Goal: Information Seeking & Learning: Learn about a topic

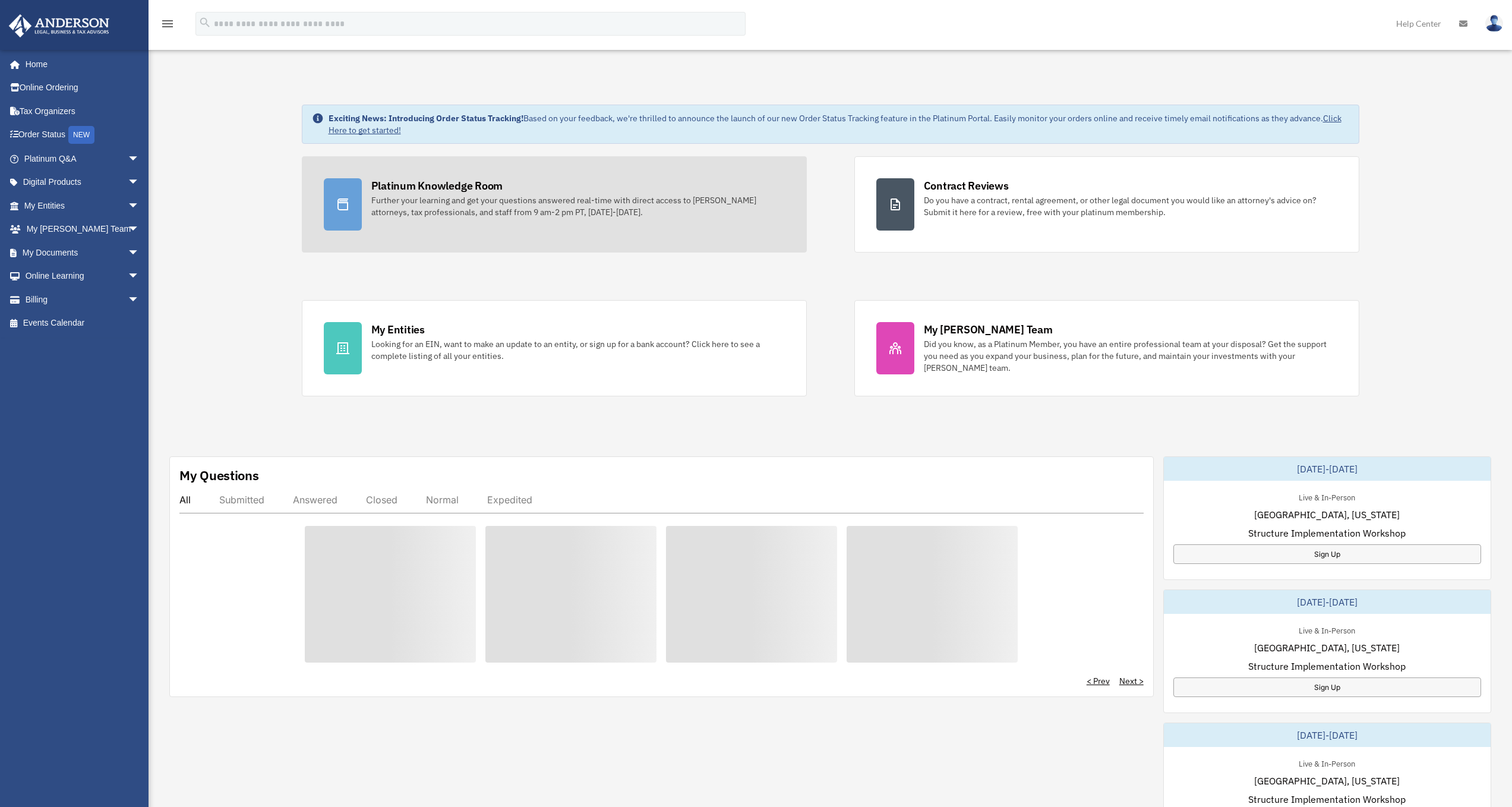
click at [606, 212] on div "Further your learning and get your questions answered real-time with direct acc…" at bounding box center [578, 206] width 414 height 23
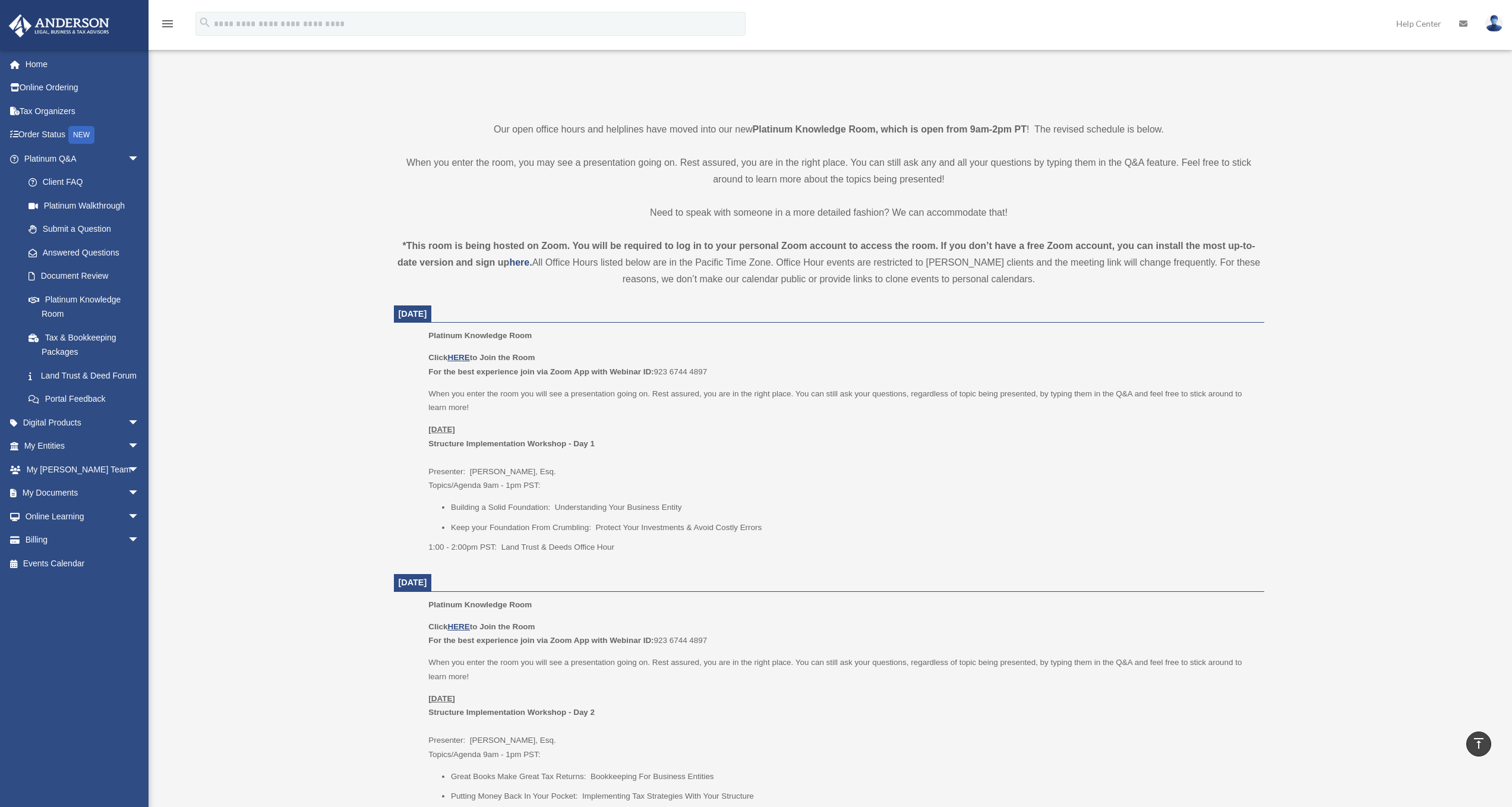
scroll to position [179, 0]
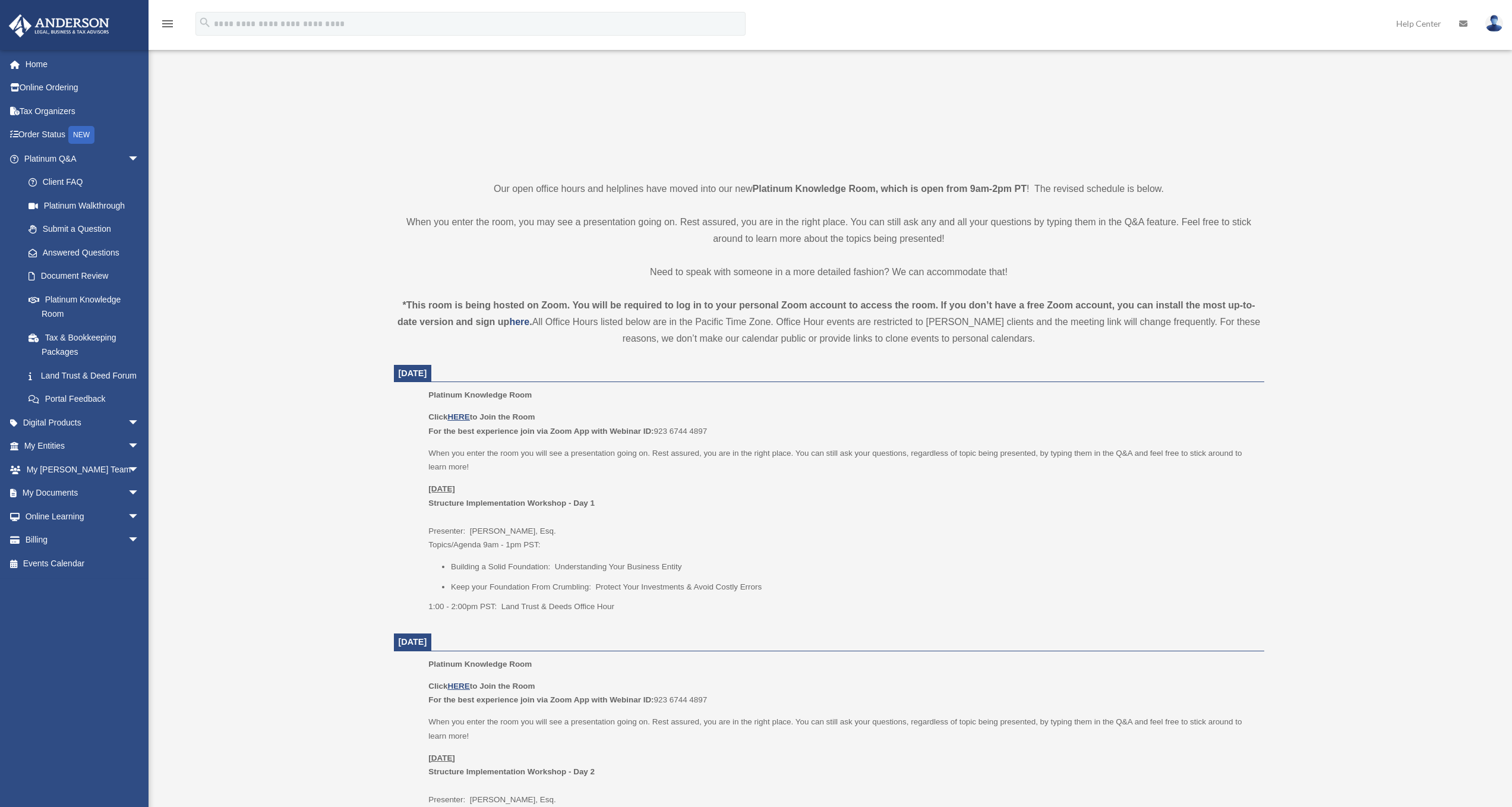
click at [313, 311] on div "Platinum Knowledge Room [EMAIL_ADDRESS][DOMAIN_NAME] Sign Out [EMAIL_ADDRESS][D…" at bounding box center [756, 779] width 1512 height 1794
click at [461, 418] on u "HERE" at bounding box center [458, 418] width 22 height 9
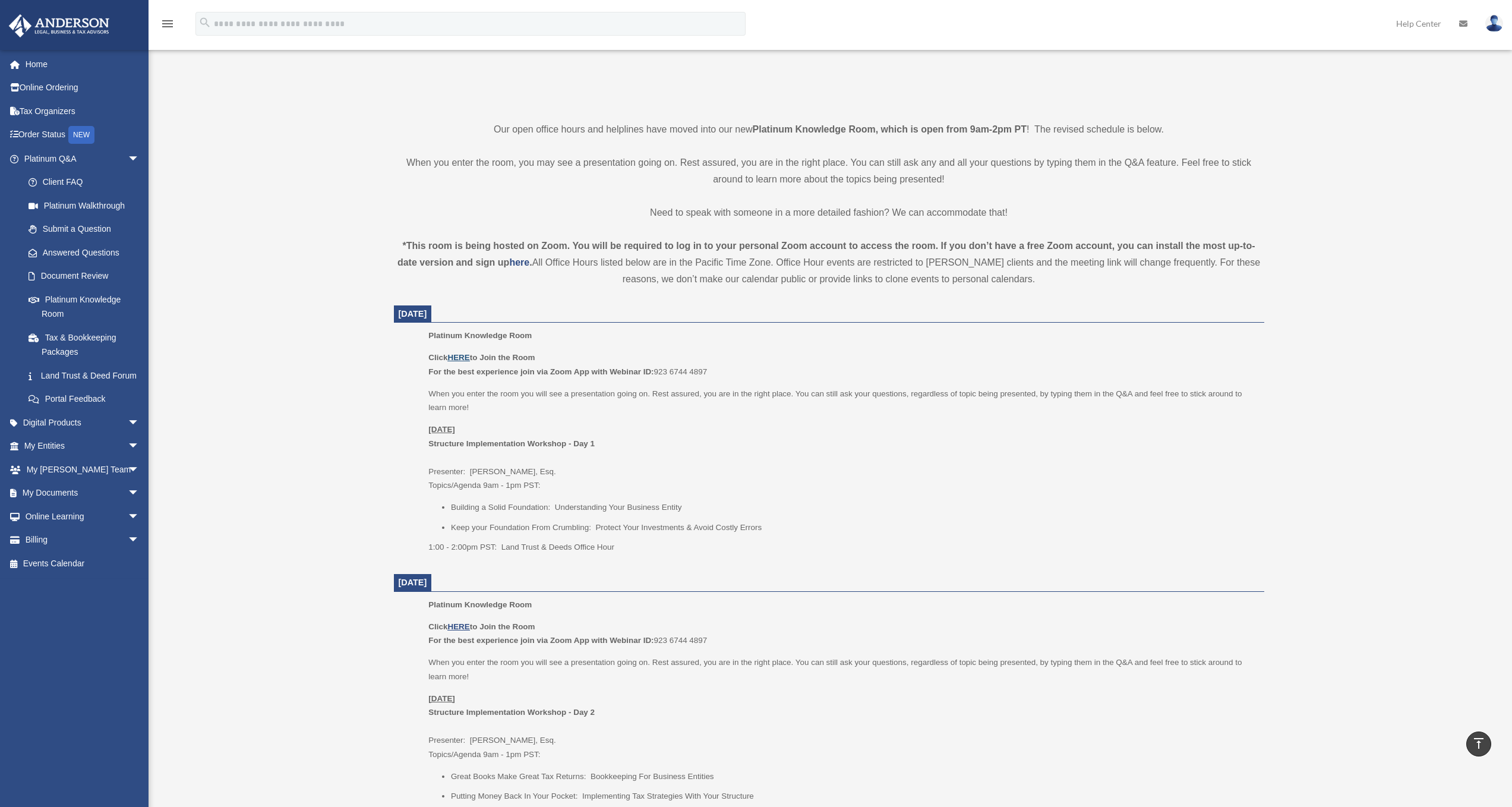
scroll to position [0, 0]
